Goal: Transaction & Acquisition: Subscribe to service/newsletter

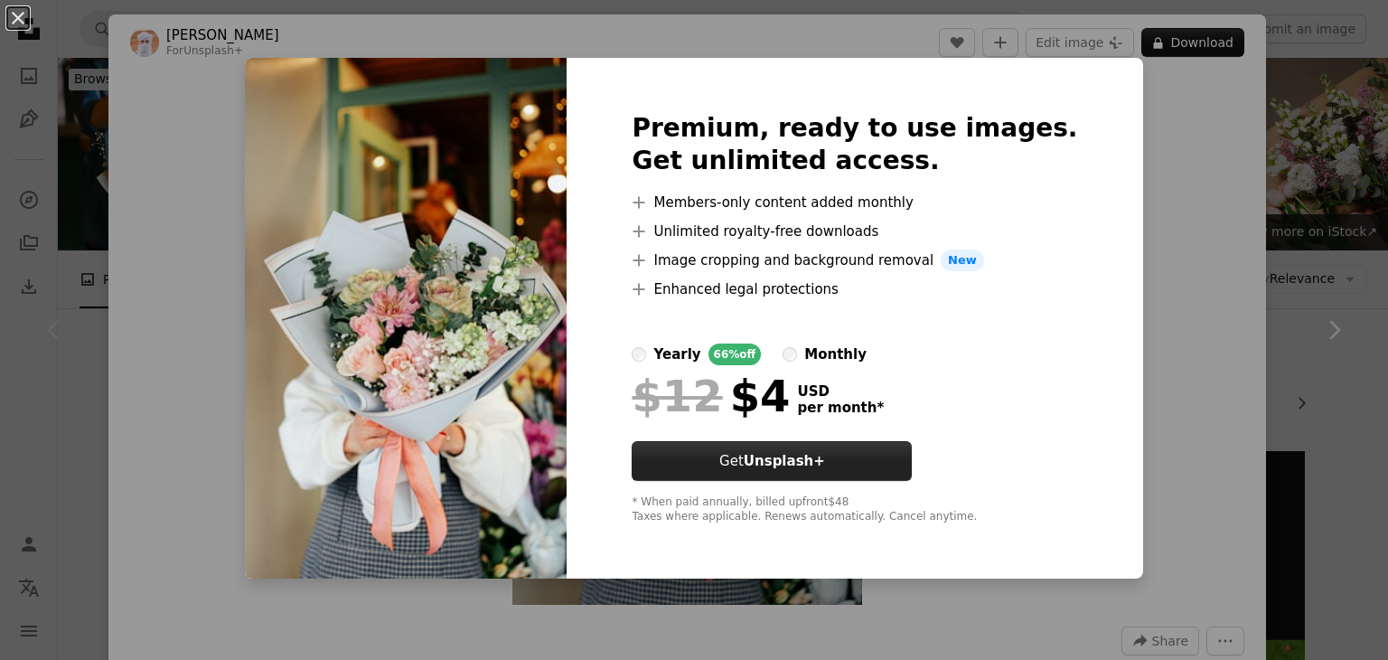
click at [806, 467] on strong "Unsplash+" at bounding box center [784, 461] width 81 height 16
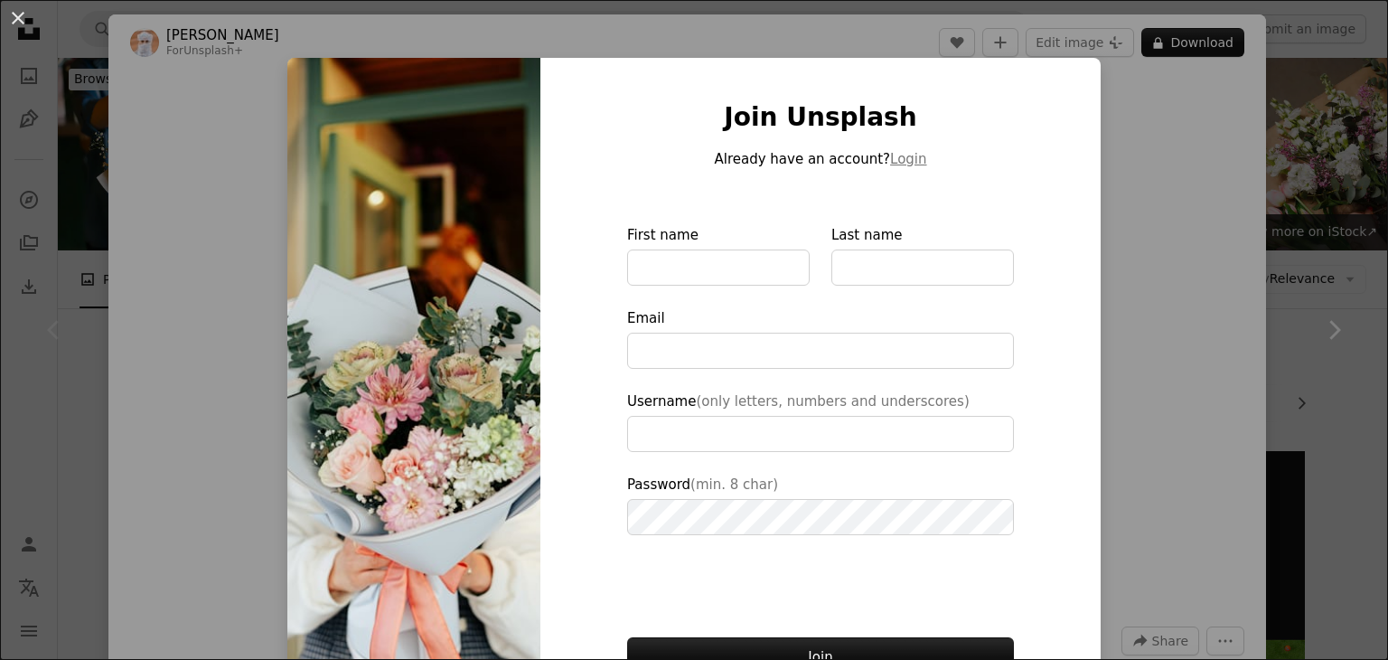
click at [1186, 195] on div "An X shape Join Unsplash Already have an account? Login First name Last name Em…" at bounding box center [694, 330] width 1388 height 660
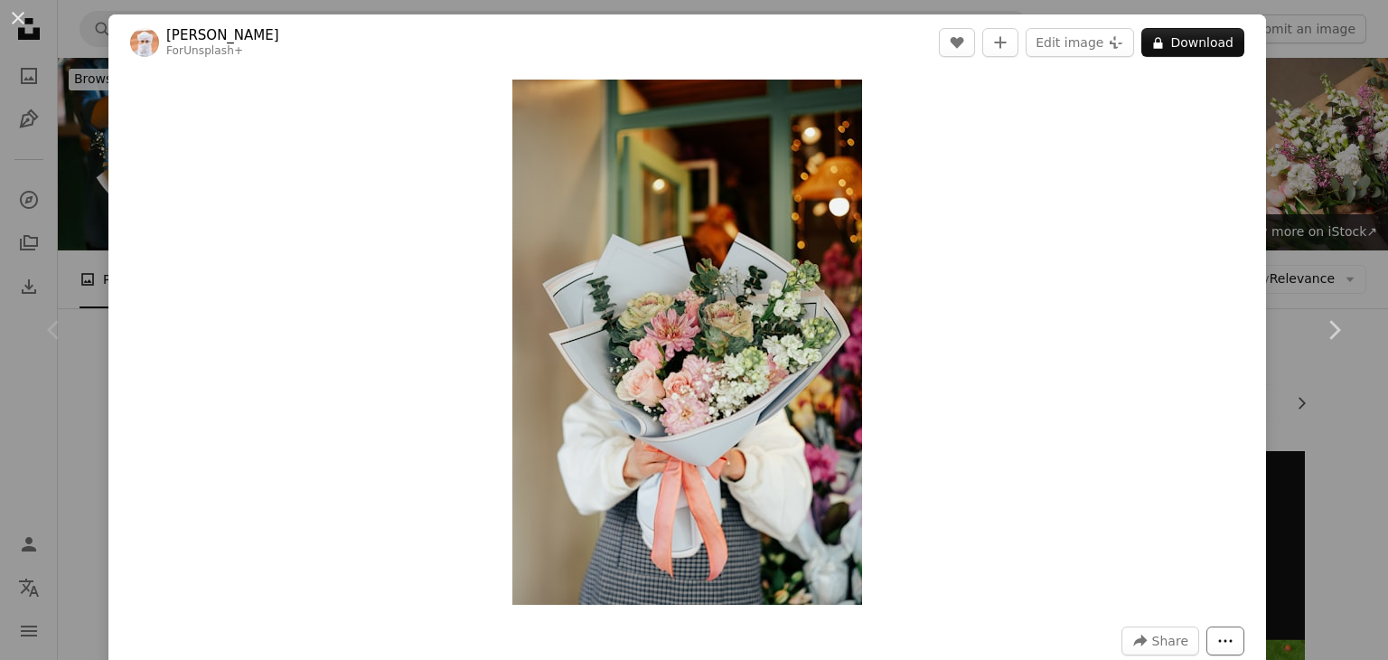
click at [1217, 638] on icon "More Actions" at bounding box center [1225, 641] width 16 height 16
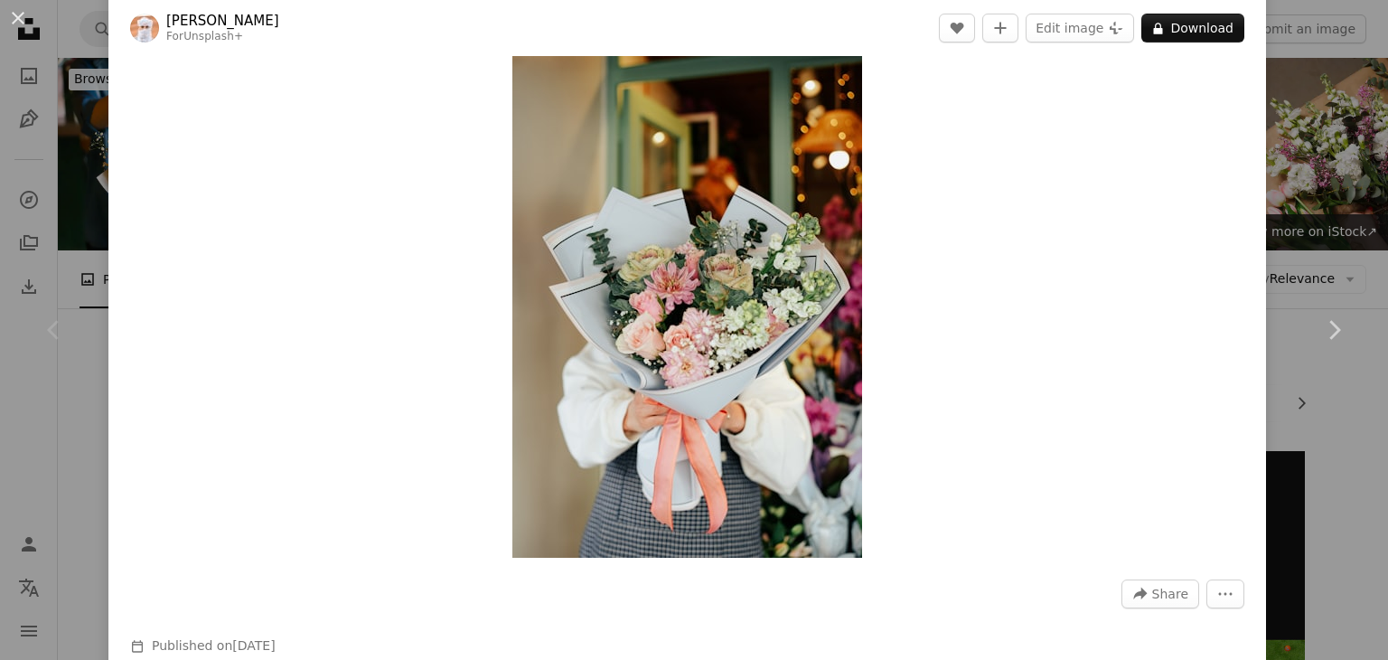
scroll to position [36, 0]
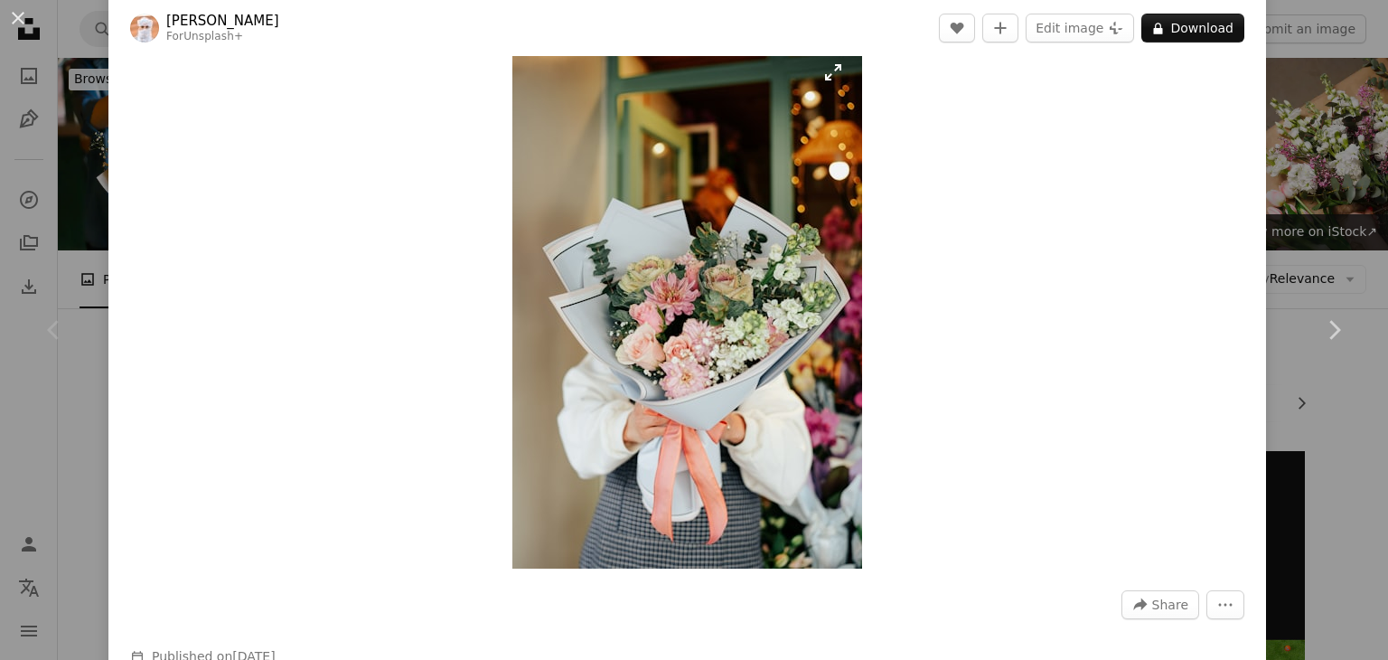
click at [795, 187] on img "Zoom in on this image" at bounding box center [687, 305] width 350 height 525
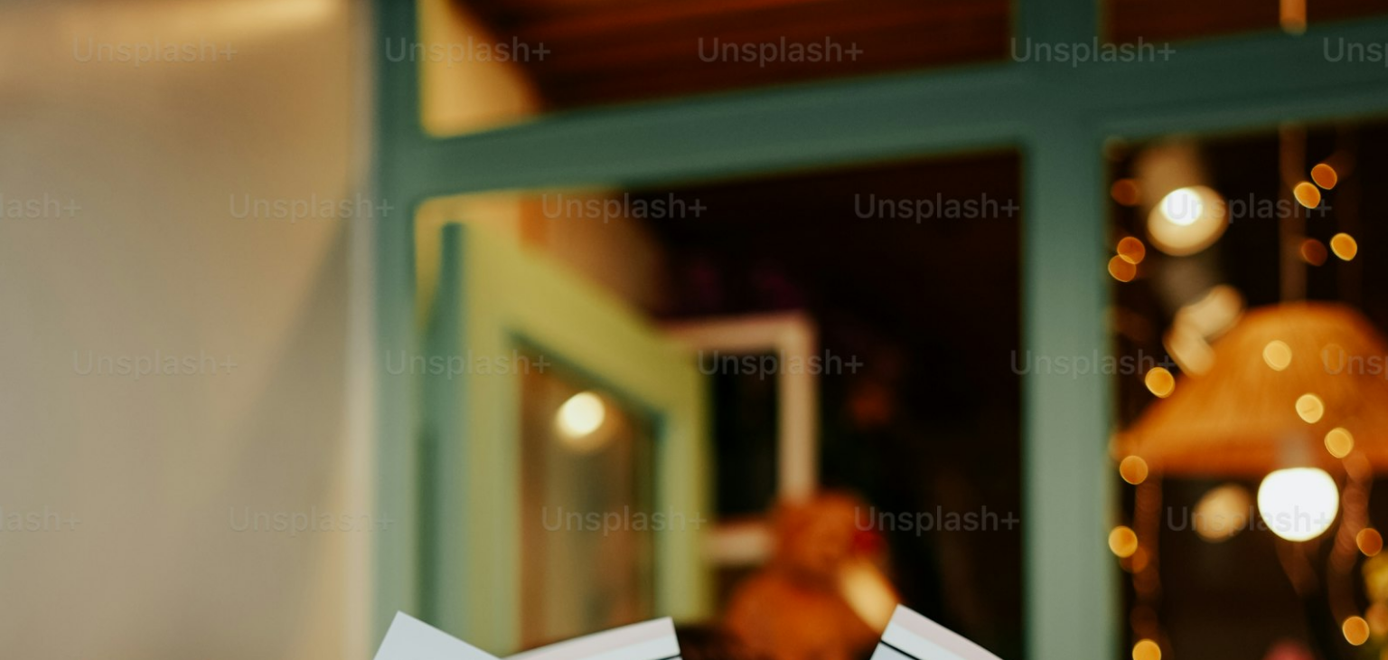
scroll to position [691, 0]
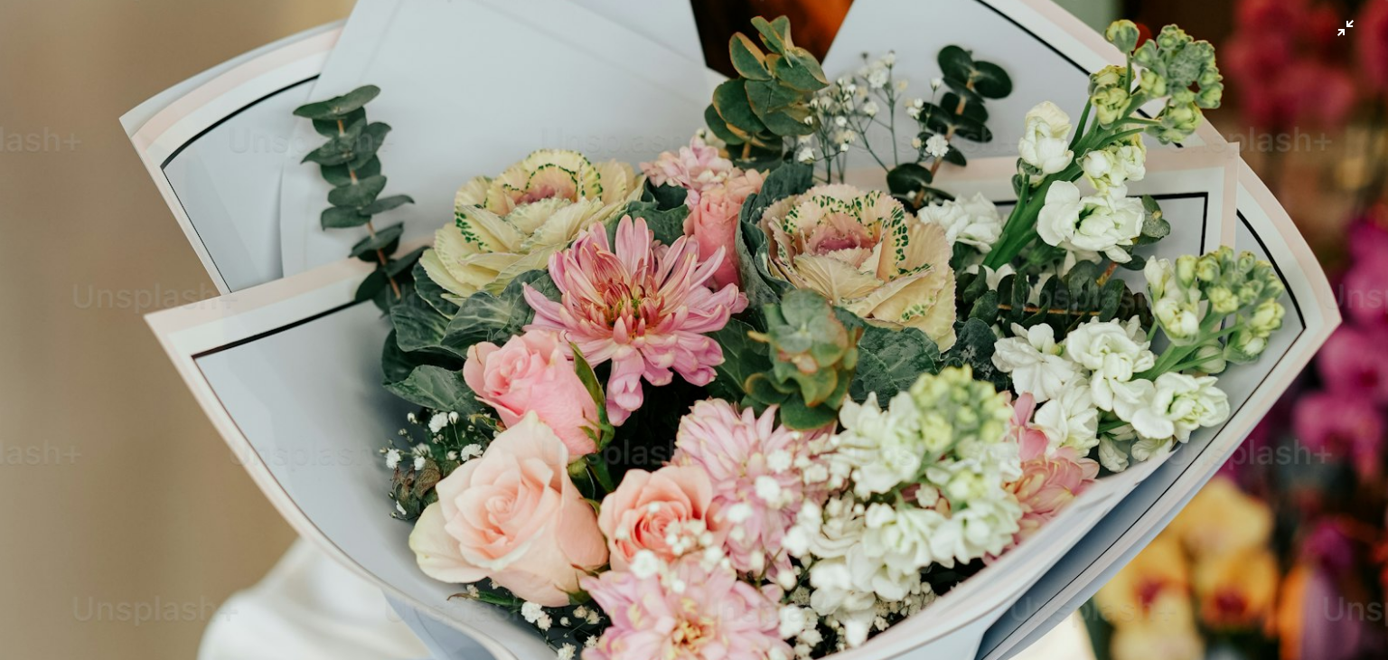
click at [795, 187] on img "Zoom out on this image" at bounding box center [694, 350] width 1390 height 2085
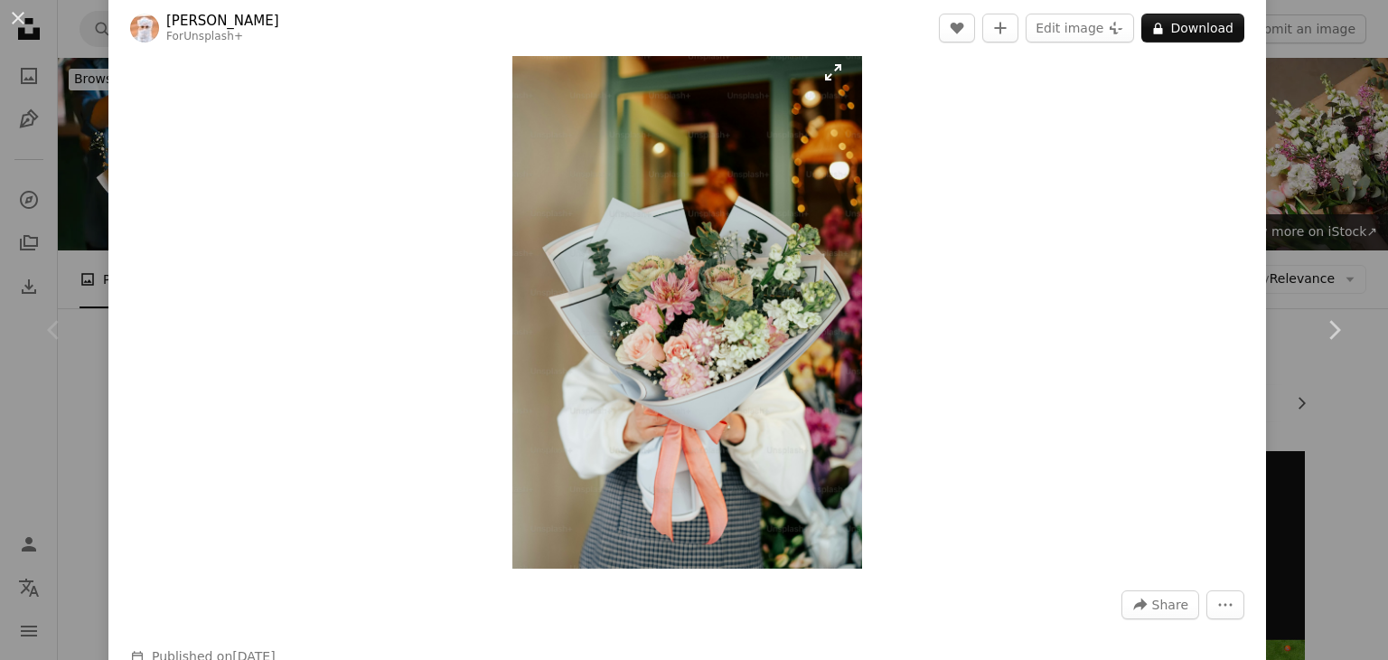
click at [795, 187] on img "Zoom in on this image" at bounding box center [687, 305] width 350 height 525
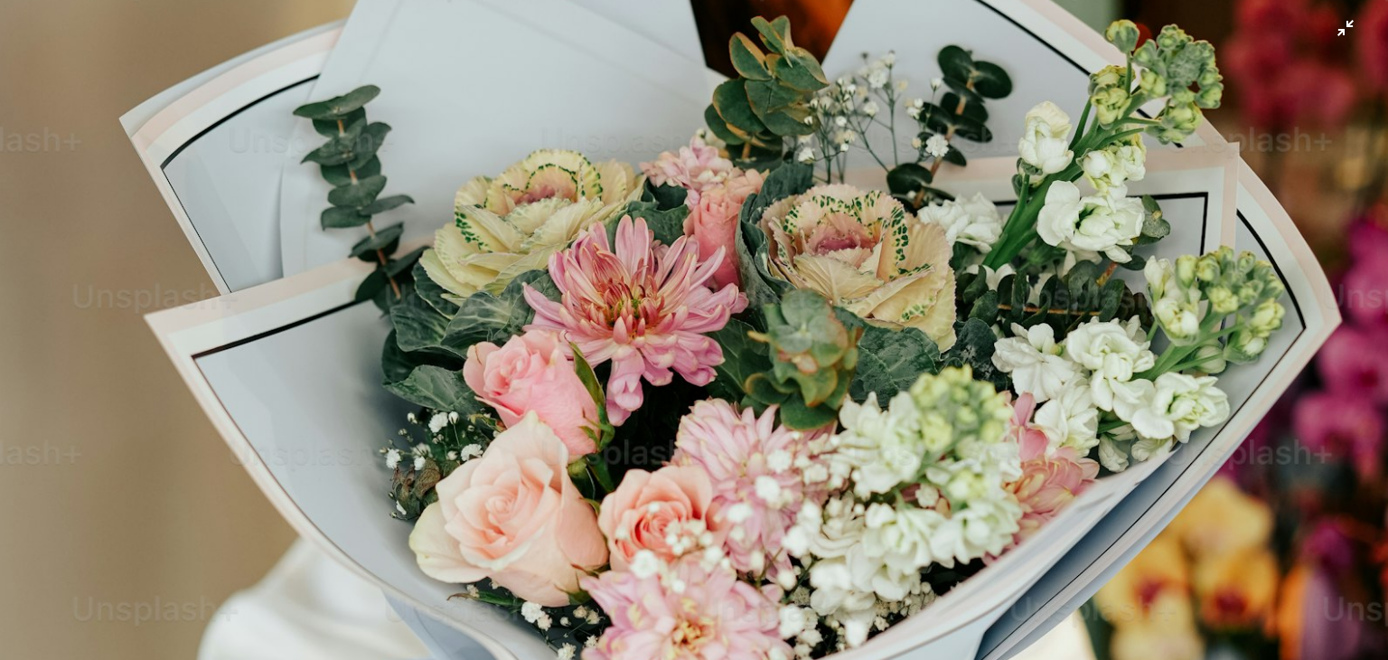
click at [795, 187] on img "Zoom out on this image" at bounding box center [694, 350] width 1390 height 2085
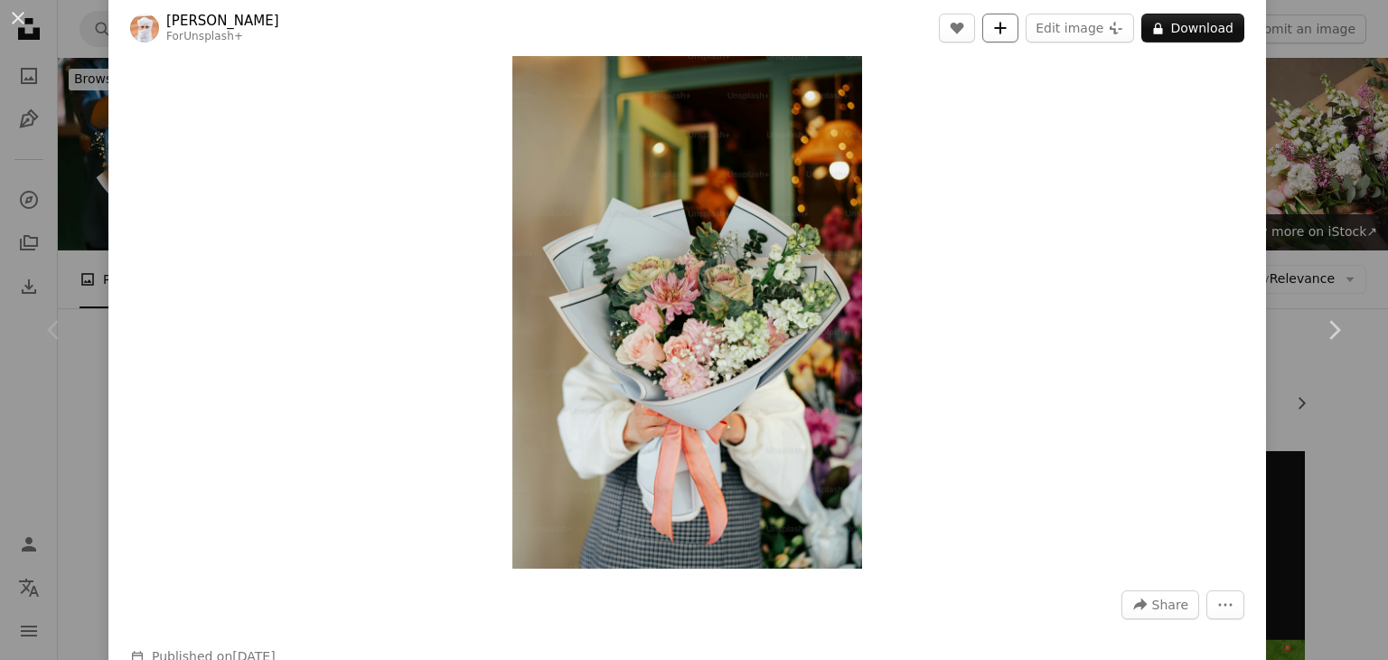
click at [1008, 23] on button "A plus sign" at bounding box center [1000, 28] width 36 height 29
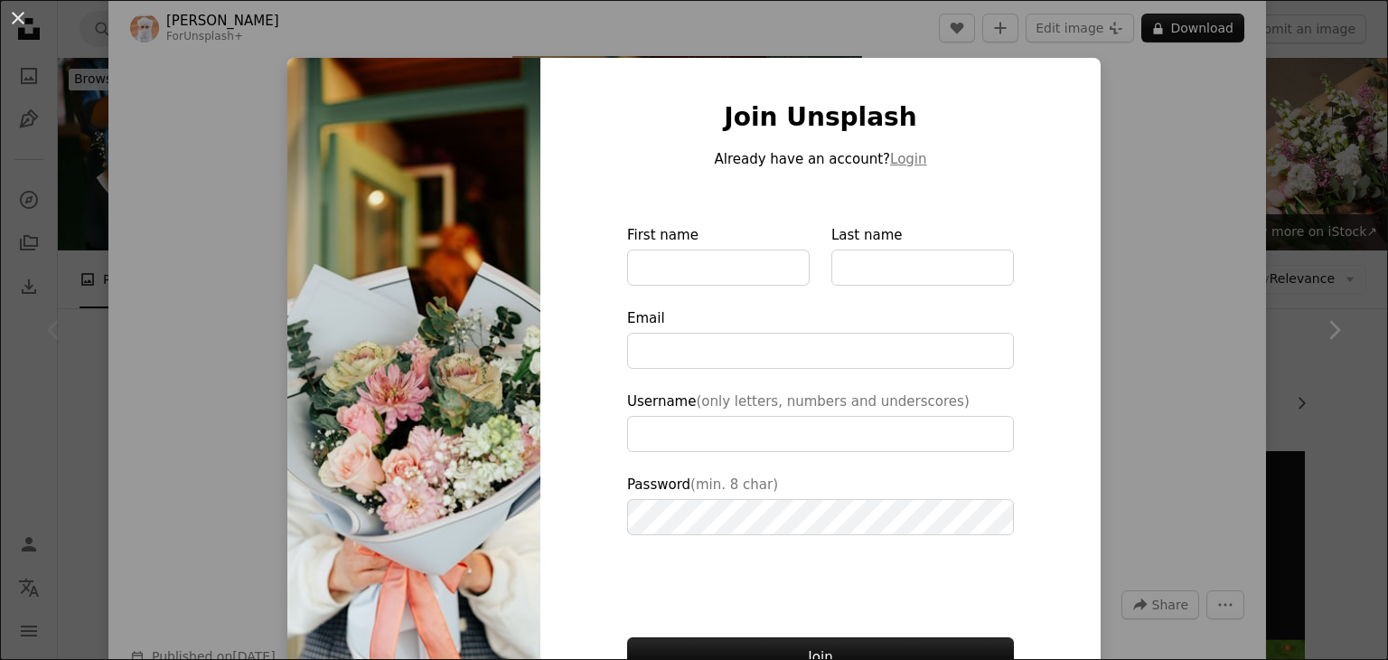
click at [1215, 203] on div "An X shape Join Unsplash Already have an account? Login First name Last name Em…" at bounding box center [694, 330] width 1388 height 660
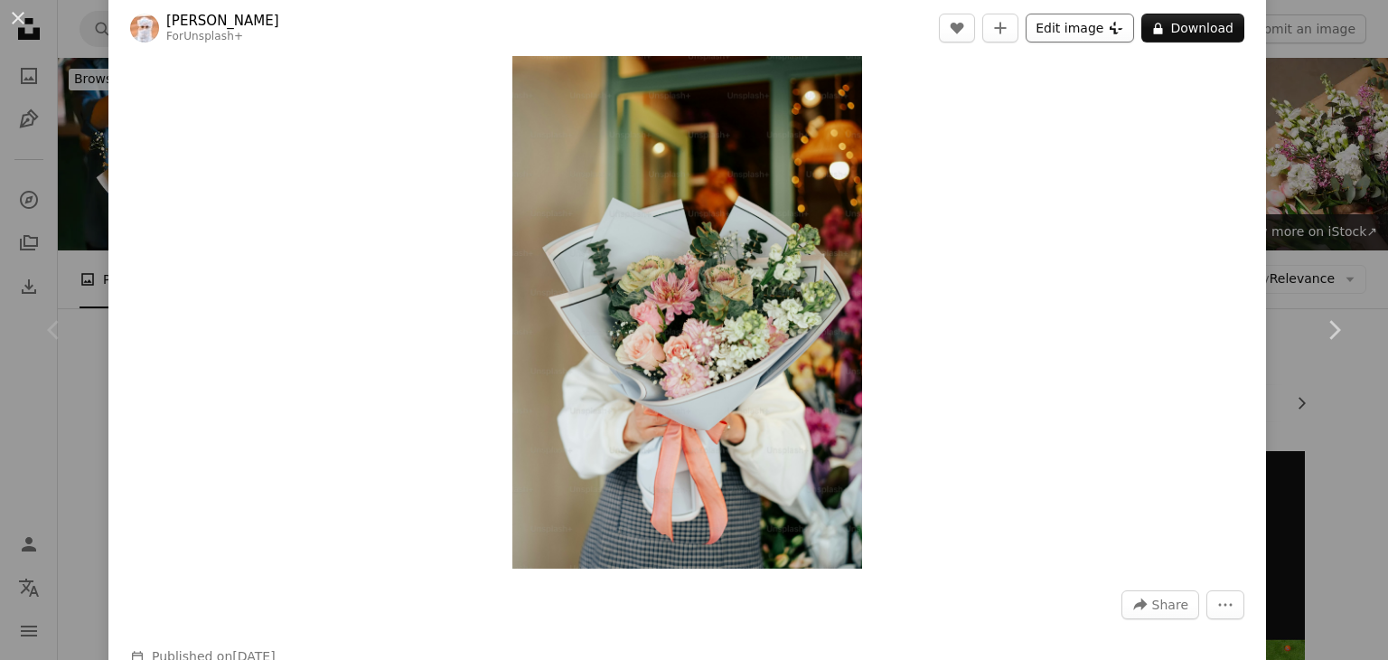
click at [1088, 23] on button "Edit image Plus sign for Unsplash+" at bounding box center [1080, 28] width 108 height 29
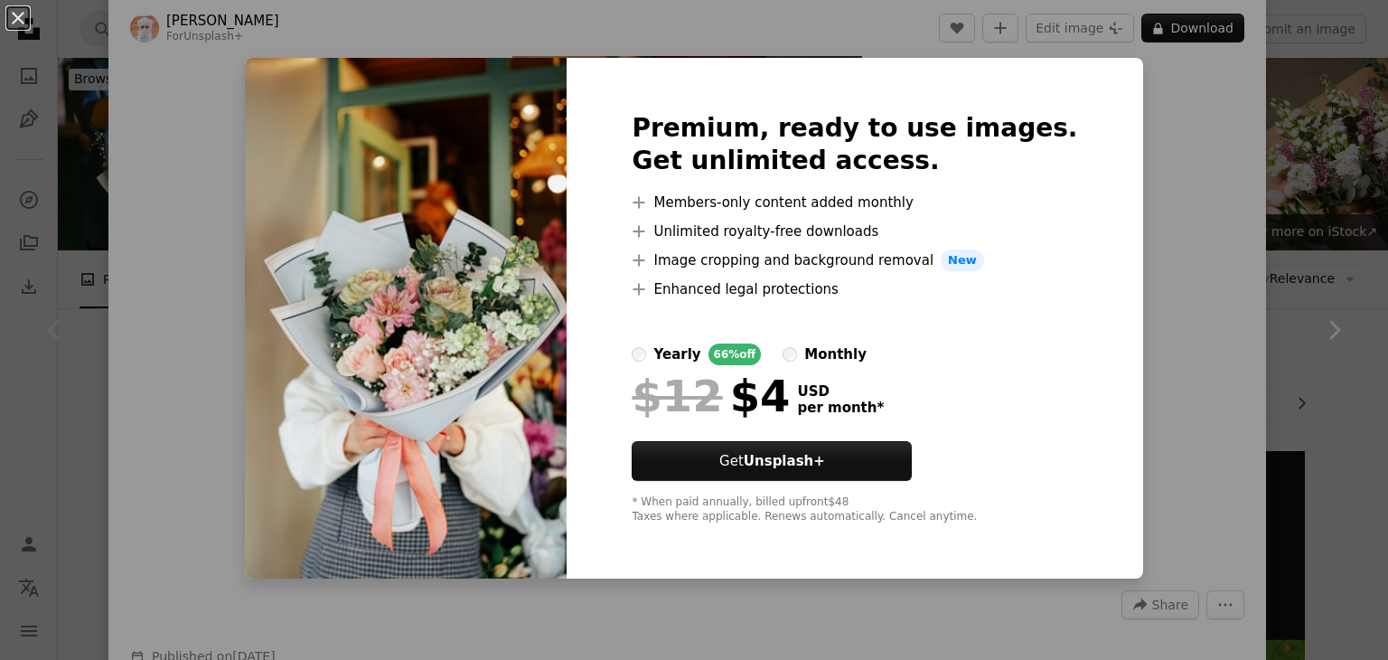
click at [1108, 201] on div "An X shape Premium, ready to use images. Get unlimited access. A plus sign Memb…" at bounding box center [694, 330] width 1388 height 660
